Goal: Information Seeking & Learning: Learn about a topic

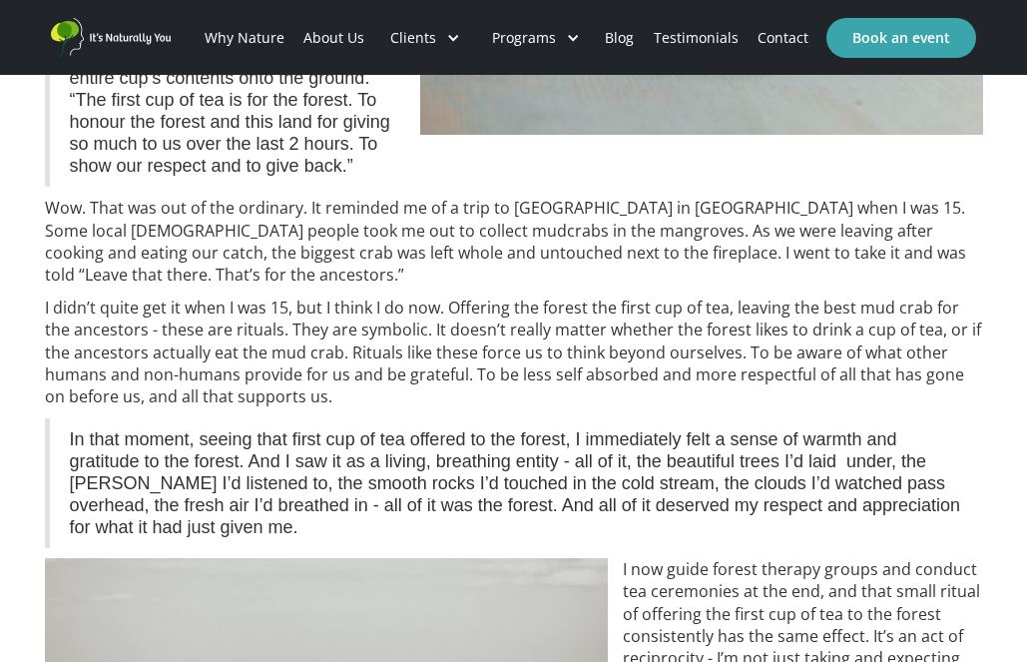
scroll to position [1135, 0]
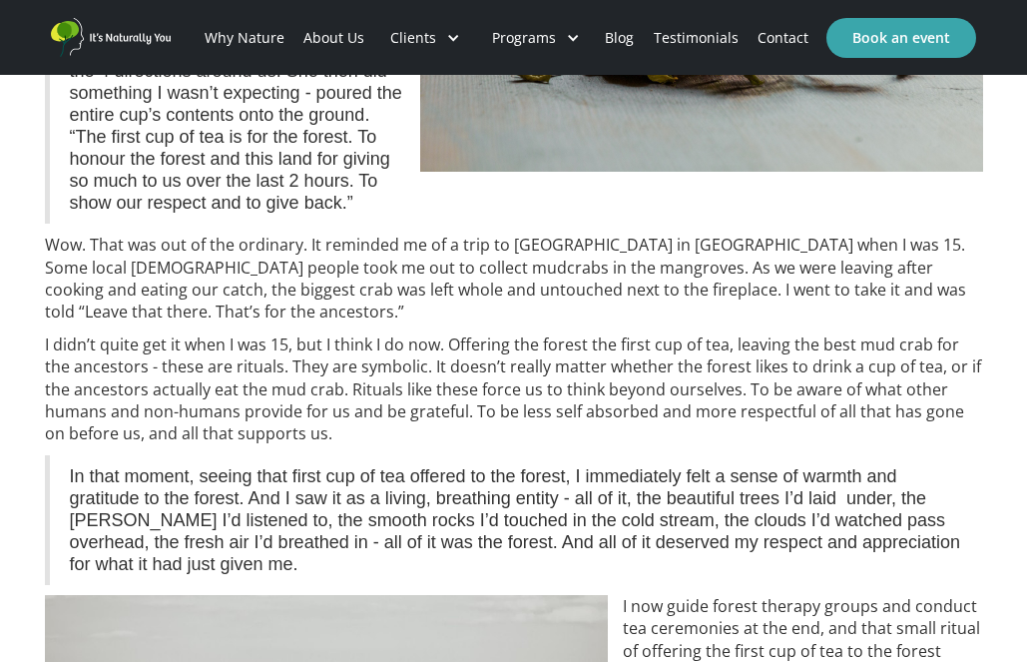
click at [144, 41] on img "home" at bounding box center [111, 37] width 120 height 39
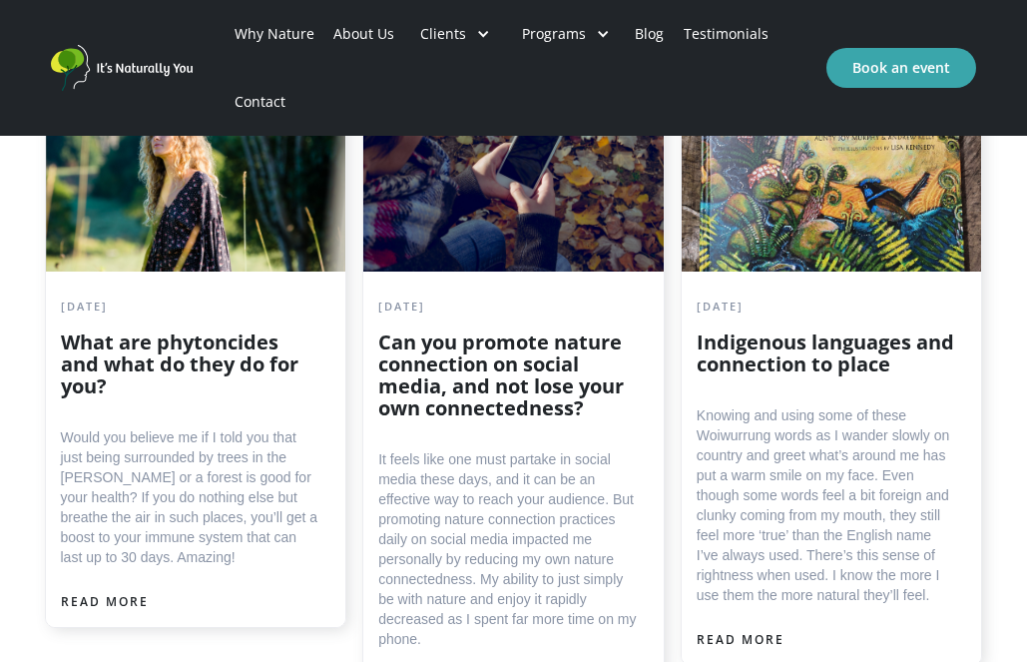
scroll to position [4824, 0]
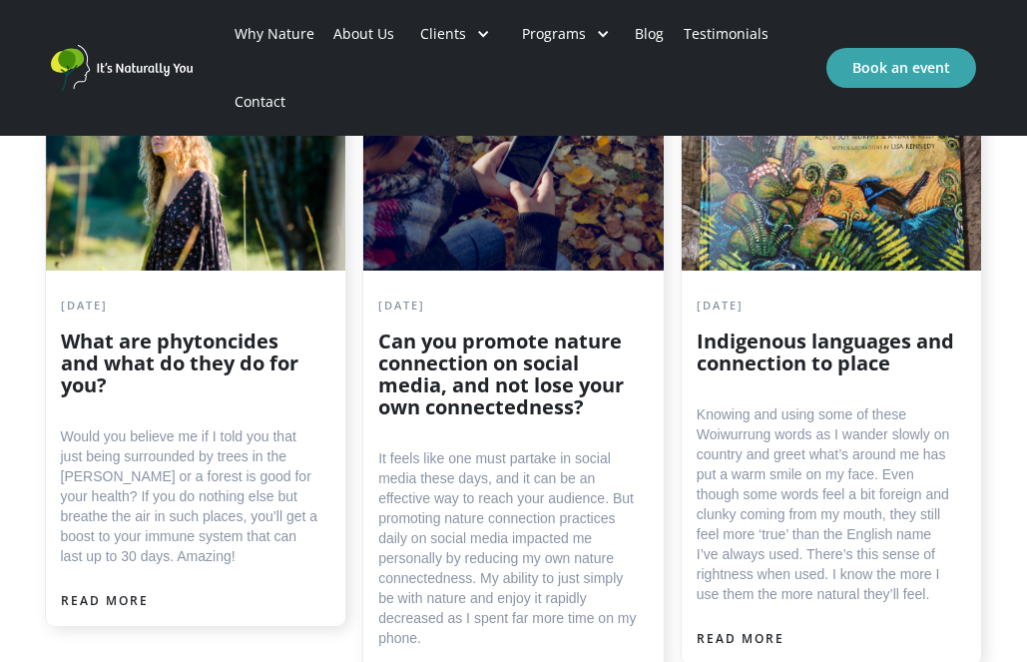
click at [245, 330] on h2 "What are phytoncides and what do they do for you?" at bounding box center [191, 363] width 260 height 66
click at [123, 591] on div "READ MORE" at bounding box center [105, 601] width 88 height 20
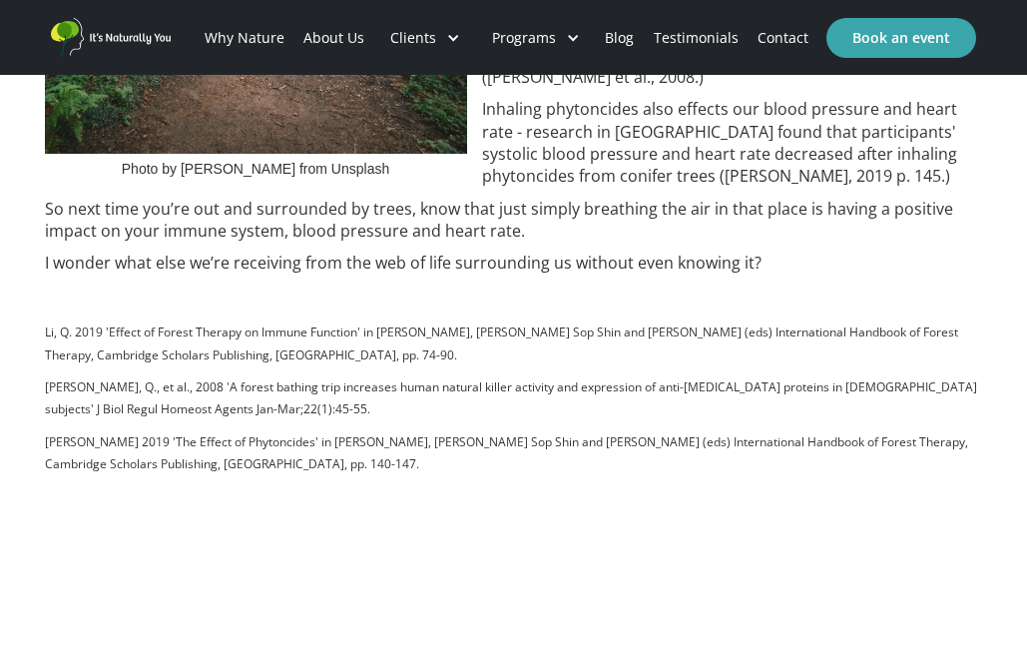
scroll to position [1154, 0]
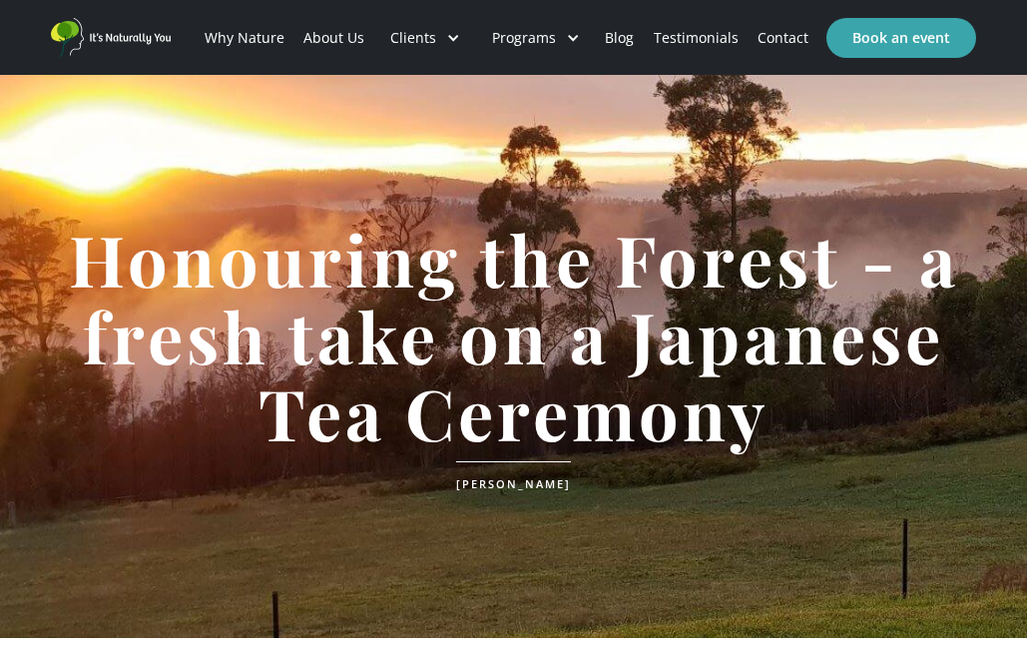
scroll to position [1135, 0]
